Goal: Information Seeking & Learning: Learn about a topic

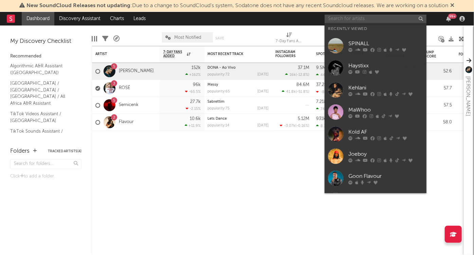
click at [363, 18] on input "text" at bounding box center [376, 19] width 102 height 8
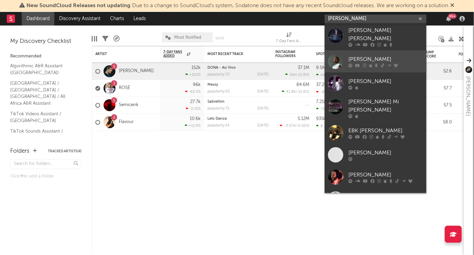
type input "young jo"
click at [381, 55] on div "Young Jonn" at bounding box center [385, 59] width 75 height 8
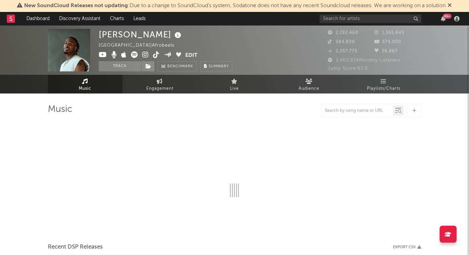
select select "6m"
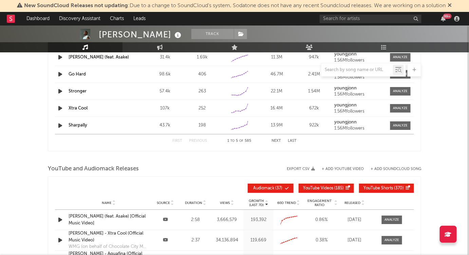
scroll to position [734, 0]
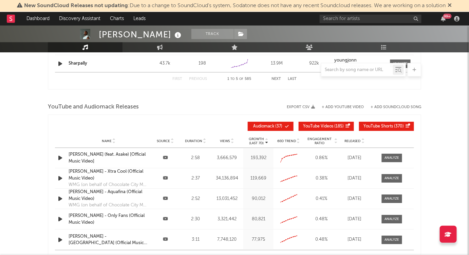
click at [60, 153] on icon "button" at bounding box center [60, 157] width 7 height 8
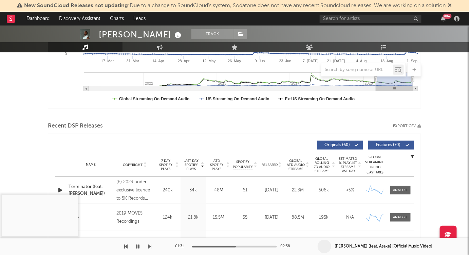
scroll to position [123, 0]
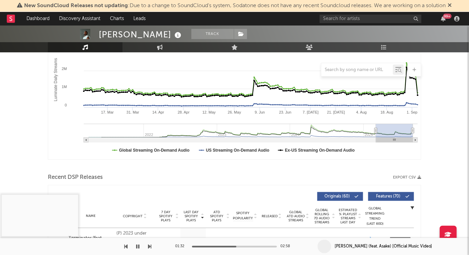
click at [451, 5] on icon at bounding box center [450, 4] width 4 height 5
